Goal: Complete application form: Complete application form

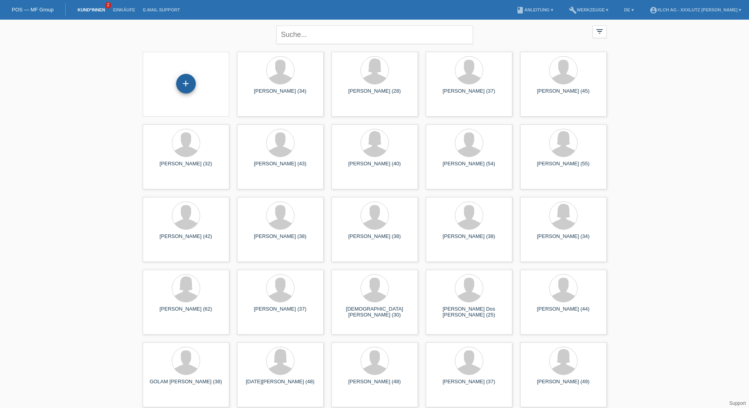
click at [186, 81] on div "+" at bounding box center [186, 84] width 20 height 20
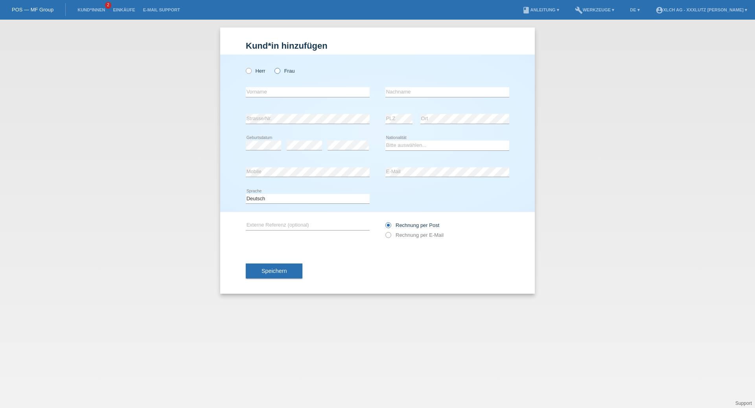
click at [273, 67] on icon at bounding box center [273, 67] width 0 height 0
click at [276, 70] on input "Frau" at bounding box center [276, 70] width 5 height 5
radio input "true"
click at [275, 94] on input "text" at bounding box center [308, 92] width 124 height 10
click at [355, 140] on div "error" at bounding box center [347, 145] width 41 height 27
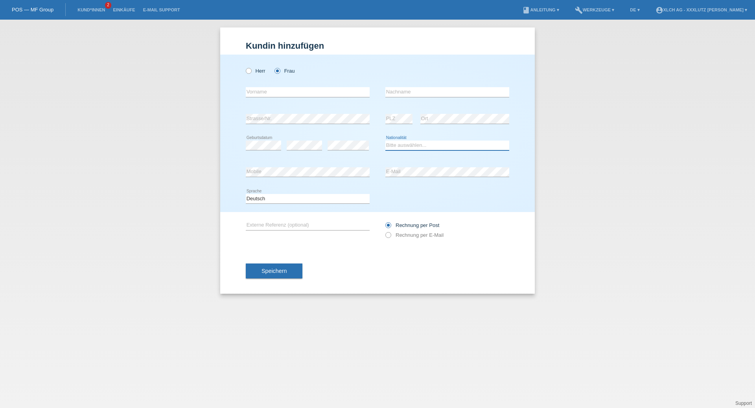
click at [434, 145] on select "Bitte auswählen... Schweiz Deutschland Liechtenstein Österreich ------------ Af…" at bounding box center [447, 145] width 124 height 9
select select "CH"
click at [385, 141] on select "Bitte auswählen... Schweiz Deutschland Liechtenstein Österreich ------------ Af…" at bounding box center [447, 145] width 124 height 9
click at [276, 92] on input "text" at bounding box center [308, 92] width 124 height 10
type input "[PERSON_NAME]"
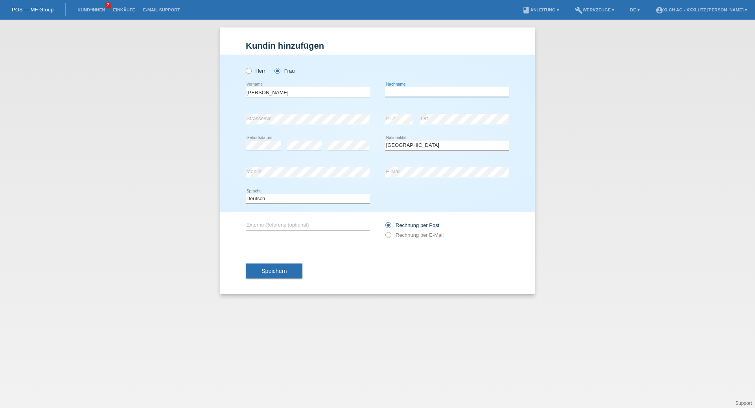
click at [403, 94] on input "text" at bounding box center [447, 92] width 124 height 10
type input "Toma"
click at [384, 231] on icon at bounding box center [384, 231] width 0 height 0
click at [389, 235] on input "Rechnung per E-Mail" at bounding box center [387, 237] width 5 height 10
radio input "true"
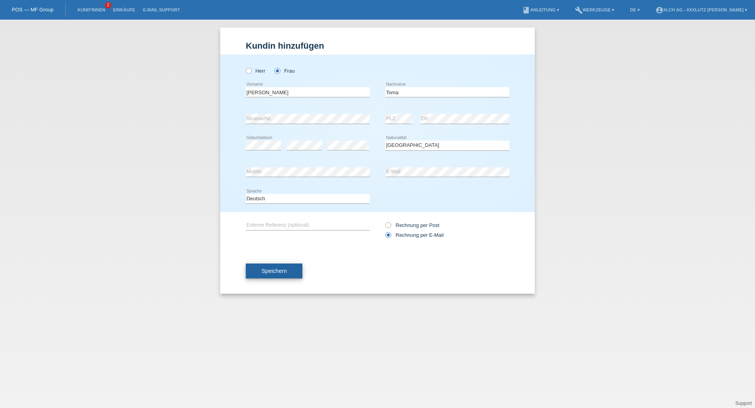
click at [288, 274] on button "Speichern" at bounding box center [274, 271] width 57 height 15
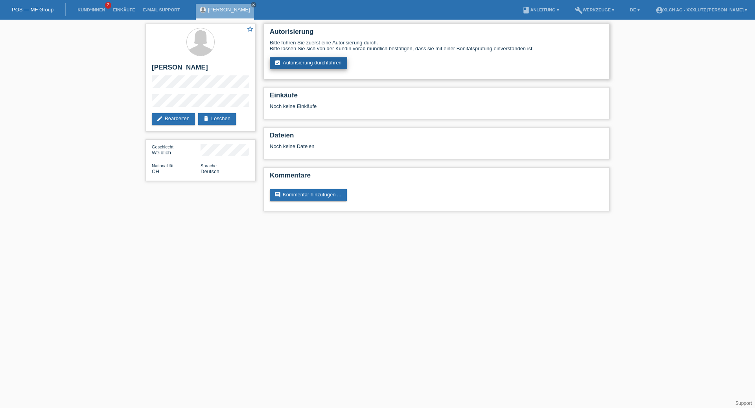
click at [317, 62] on link "assignment_turned_in Autorisierung durchführen" at bounding box center [308, 63] width 77 height 12
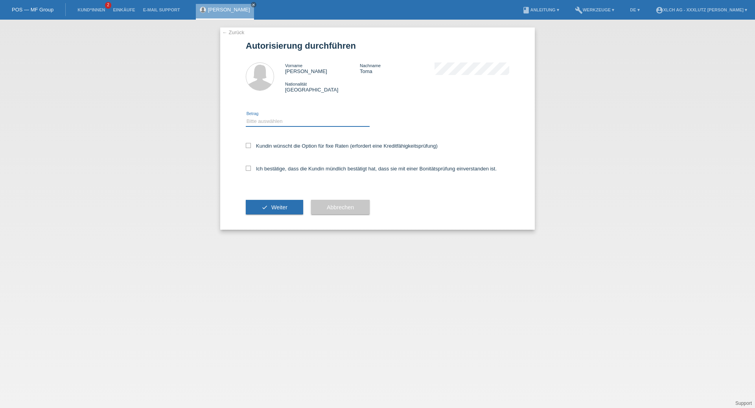
click at [274, 125] on select "Bitte auswählen CHF 1.00 - CHF 499.00 CHF 500.00 - CHF 1'999.00 CHF 2'000.00 - …" at bounding box center [308, 121] width 124 height 9
select select "3"
click at [246, 118] on select "Bitte auswählen CHF 1.00 - CHF 499.00 CHF 500.00 - CHF 1'999.00 CHF 2'000.00 - …" at bounding box center [308, 121] width 124 height 9
click at [248, 147] on icon at bounding box center [248, 145] width 5 height 5
click at [248, 147] on input "Kundin wünscht die Option für fixe Raten (erfordert eine Kreditfähigkeitsprüfun…" at bounding box center [248, 145] width 5 height 5
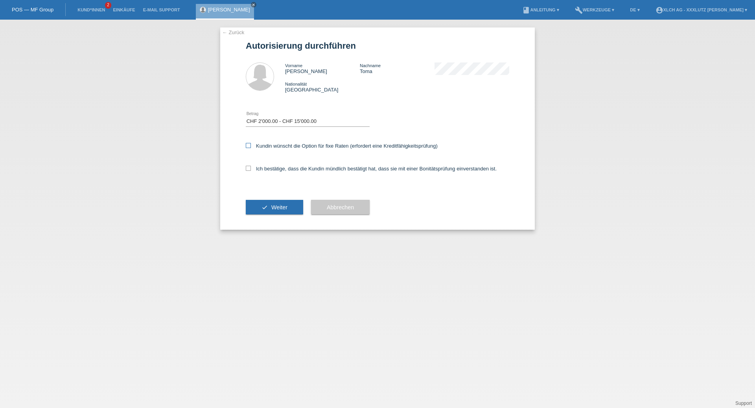
checkbox input "true"
click at [248, 169] on icon at bounding box center [248, 168] width 5 height 5
click at [248, 169] on input "Ich bestätige, dass die Kundin mündlich bestätigt hat, dass sie mit einer Bonit…" at bounding box center [248, 168] width 5 height 5
checkbox input "true"
click at [278, 206] on button "check Weiter" at bounding box center [274, 207] width 57 height 15
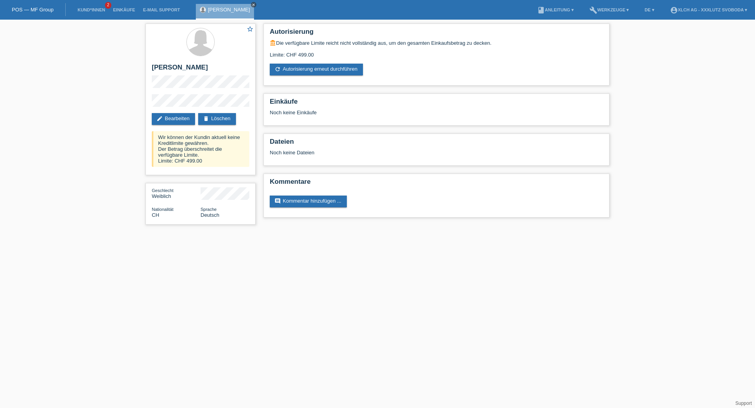
click at [252, 5] on icon "close" at bounding box center [254, 5] width 4 height 4
